Goal: Transaction & Acquisition: Download file/media

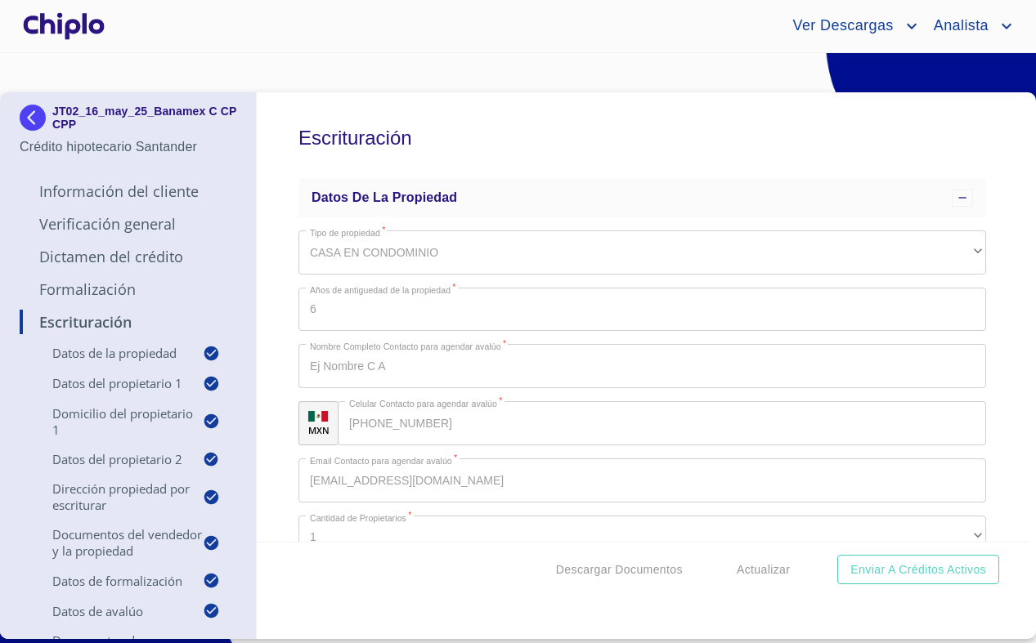
click at [414, 587] on div "Descargar Documentos Actualizar Enviar a Créditos Activos" at bounding box center [642, 570] width 771 height 56
click at [274, 450] on div "Escrituración Datos de la propiedad Tipo de propiedad   * CASA EN CONDOMINIO ​ …" at bounding box center [642, 317] width 771 height 450
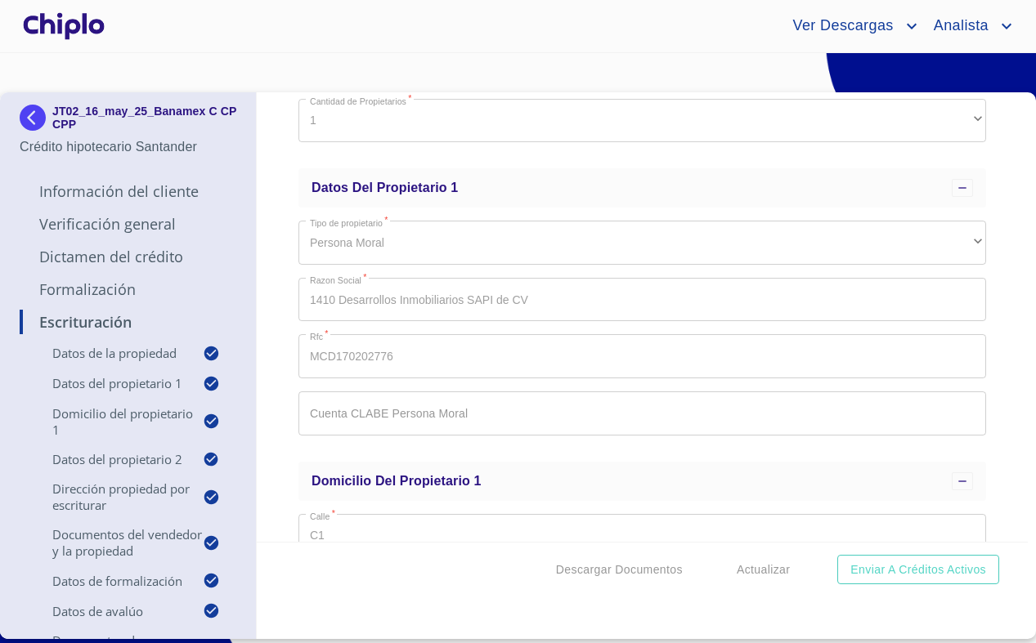
scroll to position [21, 0]
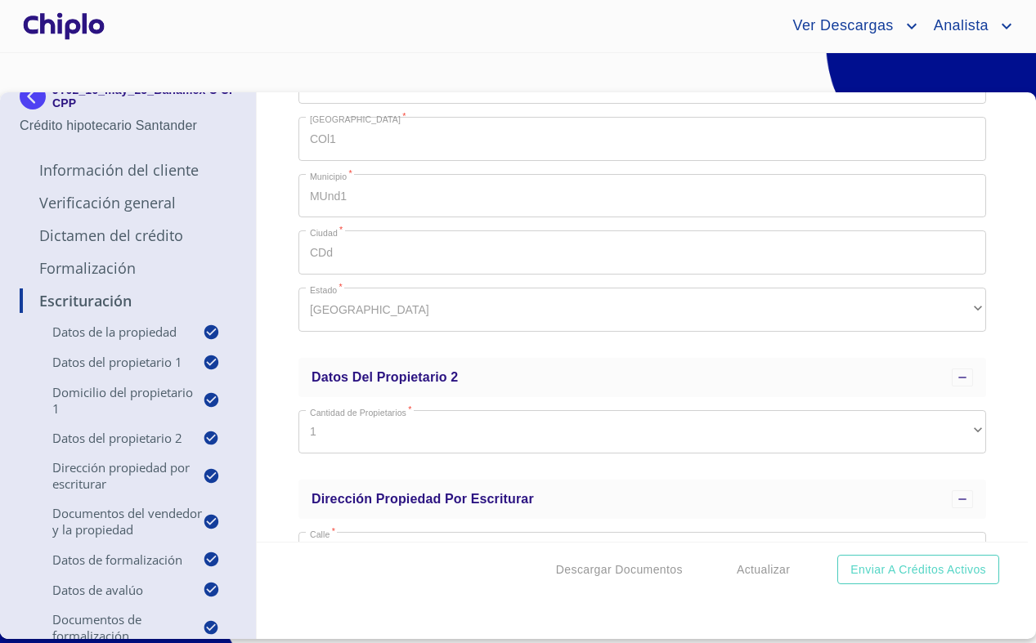
click at [284, 458] on div "Escrituración Datos de la propiedad Tipo de propiedad   * CASA EN CONDOMINIO ​ …" at bounding box center [642, 317] width 771 height 450
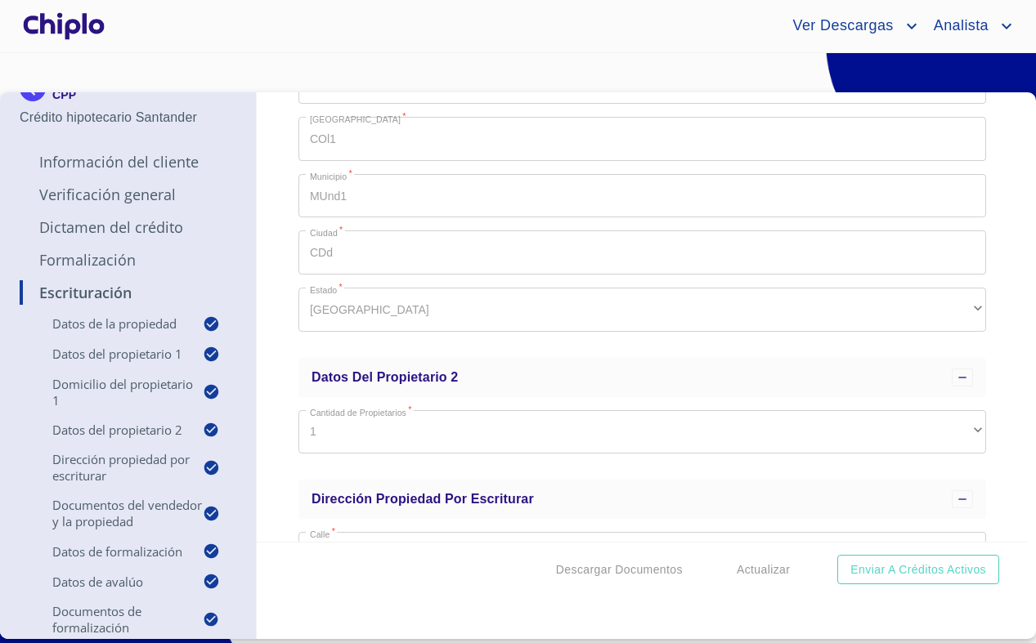
scroll to position [0, 0]
click at [296, 405] on div "Escrituración Datos de la propiedad Tipo de propiedad   * CASA EN CONDOMINIO ​ …" at bounding box center [642, 317] width 771 height 450
click at [280, 418] on div "Escrituración Datos de la propiedad Tipo de propiedad   * CASA EN CONDOMINIO ​ …" at bounding box center [642, 317] width 771 height 450
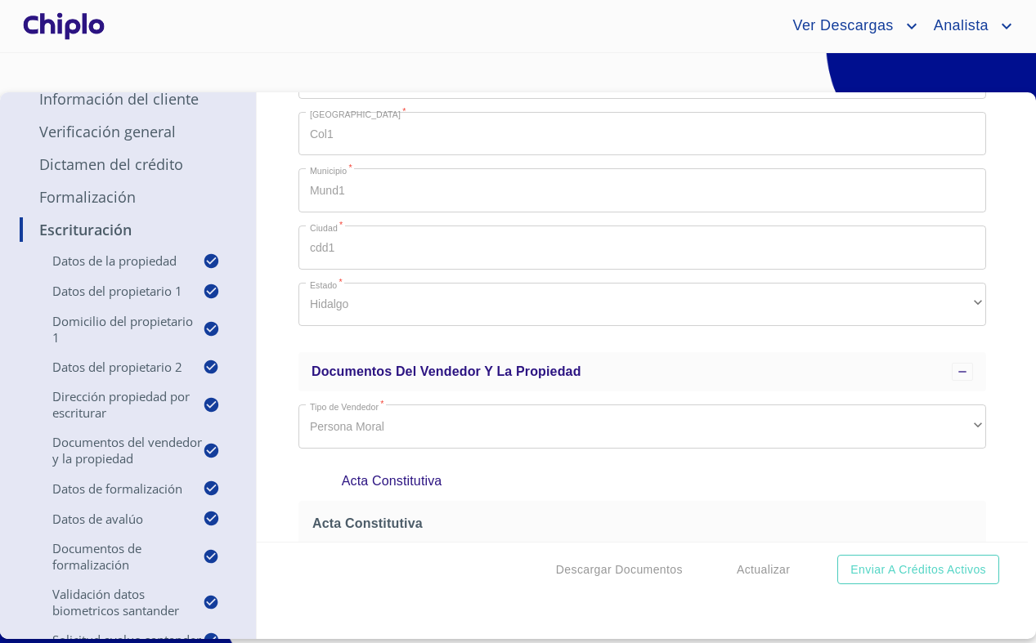
click at [652, 616] on div "Escrituración Datos de la propiedad Tipo de propiedad   * CASA EN CONDOMINIO ​ …" at bounding box center [642, 365] width 771 height 547
click at [642, 579] on span "Descargar Documentos" at bounding box center [619, 570] width 127 height 20
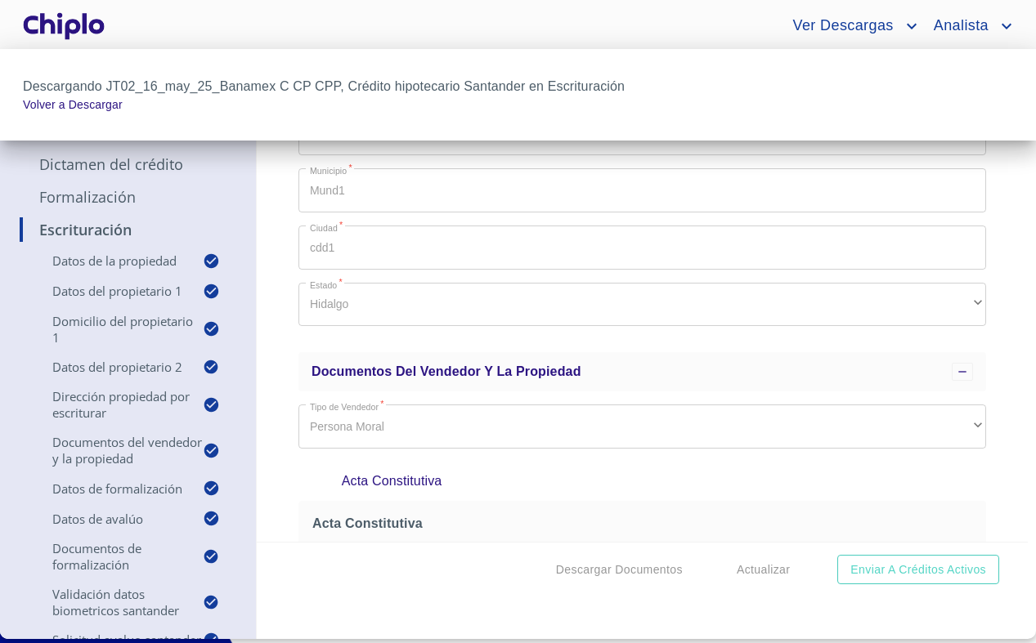
click at [245, 15] on div at bounding box center [518, 321] width 1036 height 643
